Goal: Task Accomplishment & Management: Use online tool/utility

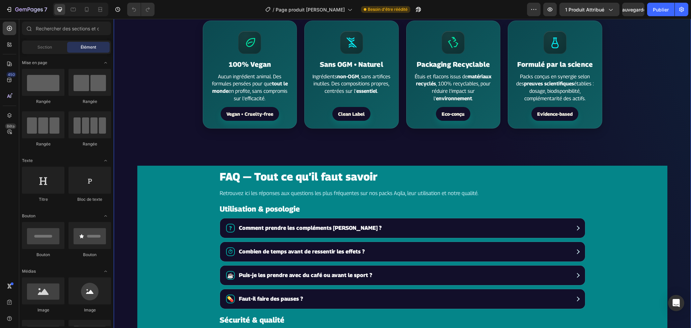
scroll to position [1394, 0]
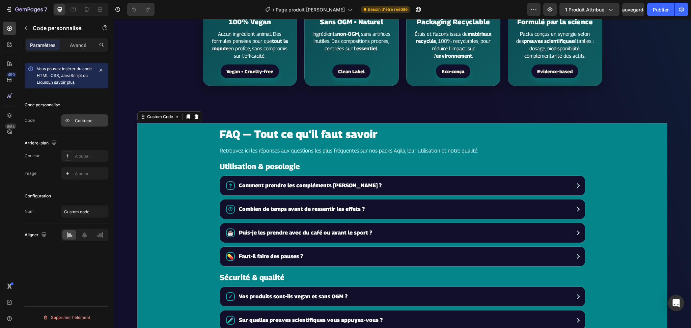
click at [72, 119] on div at bounding box center [67, 120] width 9 height 9
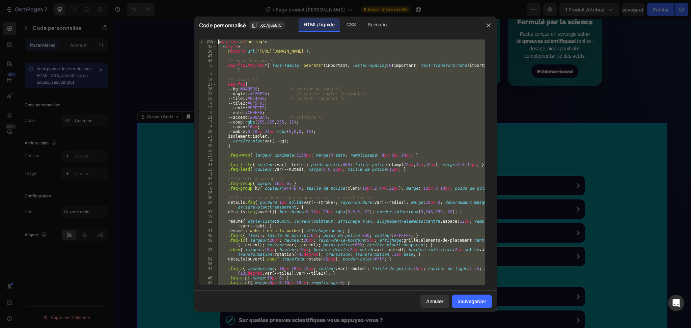
scroll to position [0, 0]
drag, startPoint x: 302, startPoint y: 274, endPoint x: 171, endPoint y: 16, distance: 290.1
click at [171, 16] on div "Code personnalisé .gc7jjuE8jC HTML/Liquide CSS Scénario </section> 28 45 38 47 …" at bounding box center [345, 164] width 691 height 328
type textarea "<section id="aq-faq"> <style>"
paste textarea
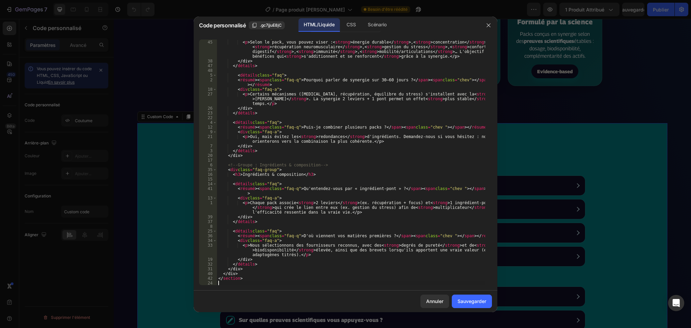
scroll to position [972, 0]
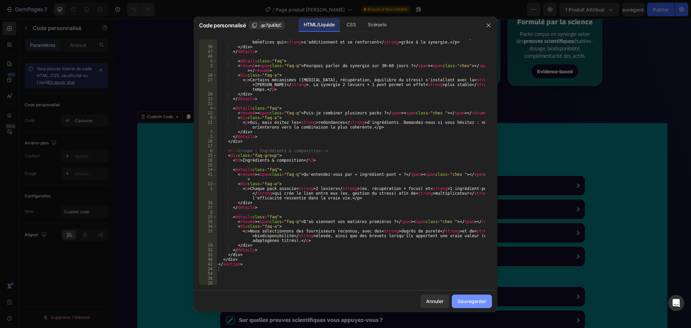
click at [476, 301] on font "Sauvegarder" at bounding box center [471, 301] width 29 height 6
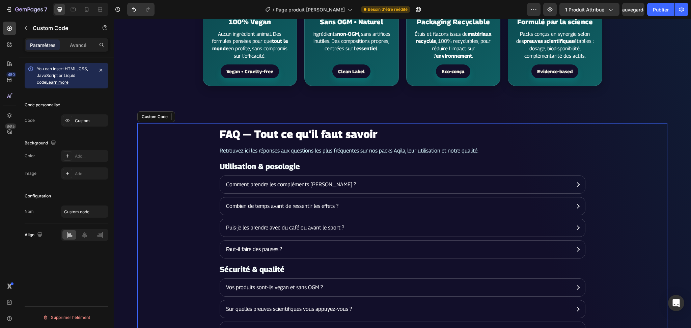
click at [321, 188] on span "Comment prendre les compléments [PERSON_NAME] ?" at bounding box center [291, 184] width 130 height 7
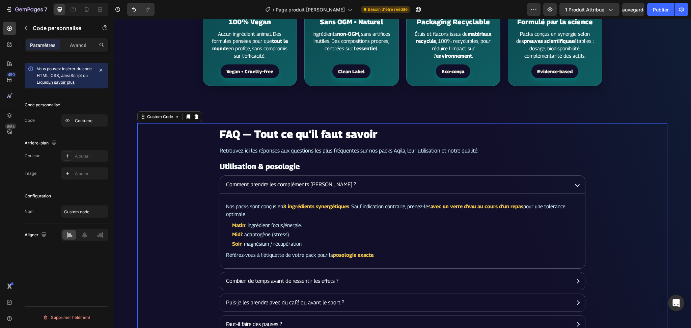
click at [321, 188] on span "Comment prendre les compléments [PERSON_NAME] ?" at bounding box center [291, 184] width 130 height 7
